Goal: Task Accomplishment & Management: Use online tool/utility

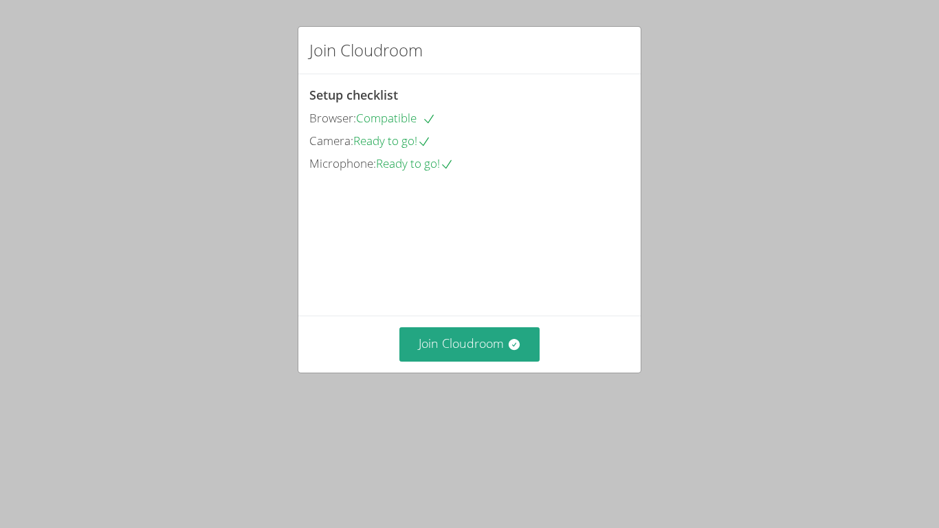
click at [449, 373] on div "Join Cloudroom Setup checklist Browser: Compatible Camera: Ready to go! Microph…" at bounding box center [470, 199] width 344 height 347
click at [438, 372] on div "Join Cloudroom" at bounding box center [469, 343] width 342 height 56
click at [427, 361] on button "Join Cloudroom" at bounding box center [469, 344] width 141 height 34
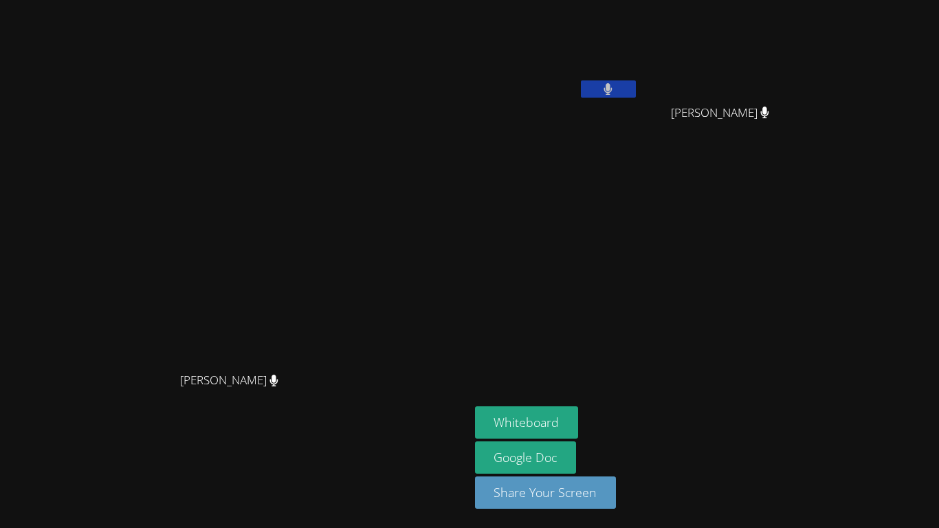
click at [807, 31] on video at bounding box center [726, 51] width 164 height 92
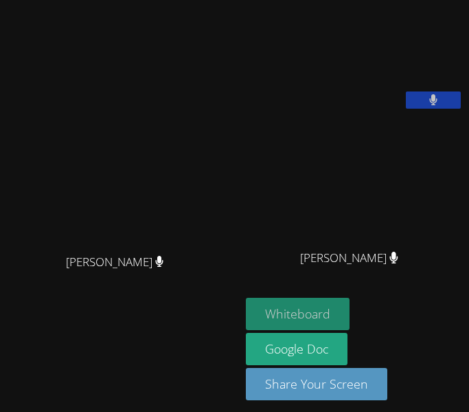
click at [293, 330] on button "Whiteboard" at bounding box center [298, 314] width 104 height 32
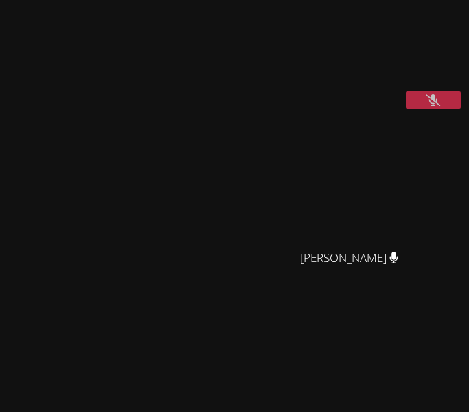
click at [366, 37] on video at bounding box center [349, 56] width 206 height 103
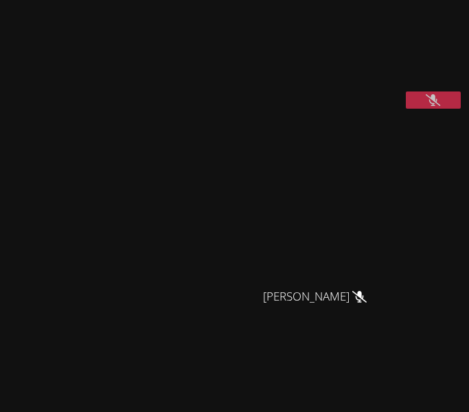
click at [411, 109] on button at bounding box center [433, 99] width 55 height 17
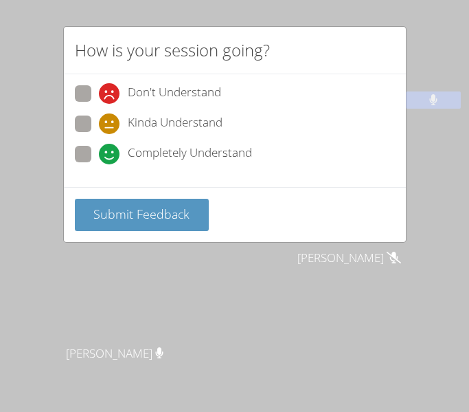
click at [140, 124] on span "Kinda Understand" at bounding box center [175, 123] width 95 height 21
click at [111, 124] on input "Kinda Understand" at bounding box center [105, 121] width 12 height 12
radio input "true"
click at [124, 194] on div "Submit Feedback" at bounding box center [235, 214] width 342 height 55
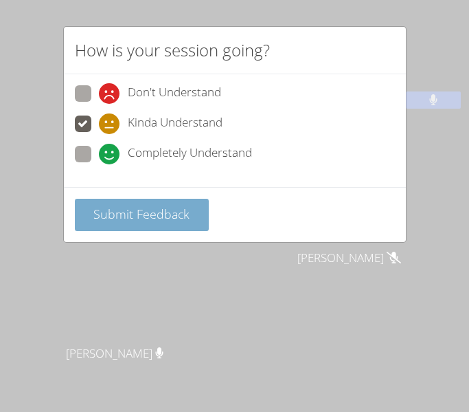
click at [109, 206] on span "Submit Feedback" at bounding box center [141, 213] width 96 height 16
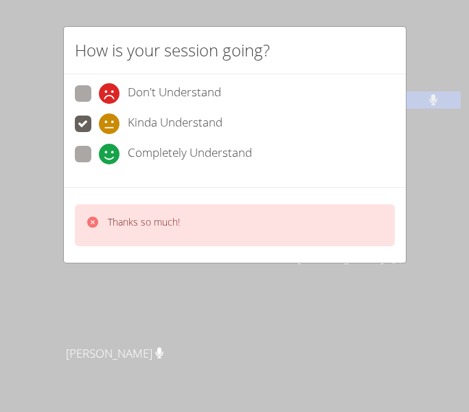
click at [369, 47] on div "How is your session going?" at bounding box center [235, 50] width 342 height 47
